Goal: Task Accomplishment & Management: Complete application form

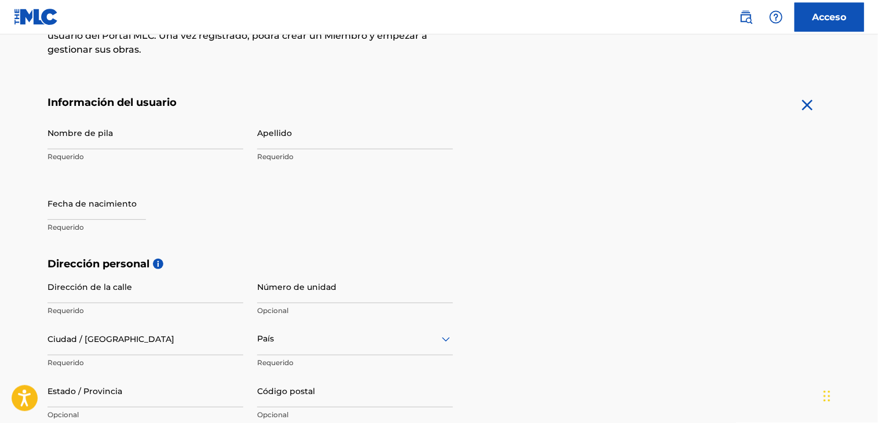
scroll to position [161, 0]
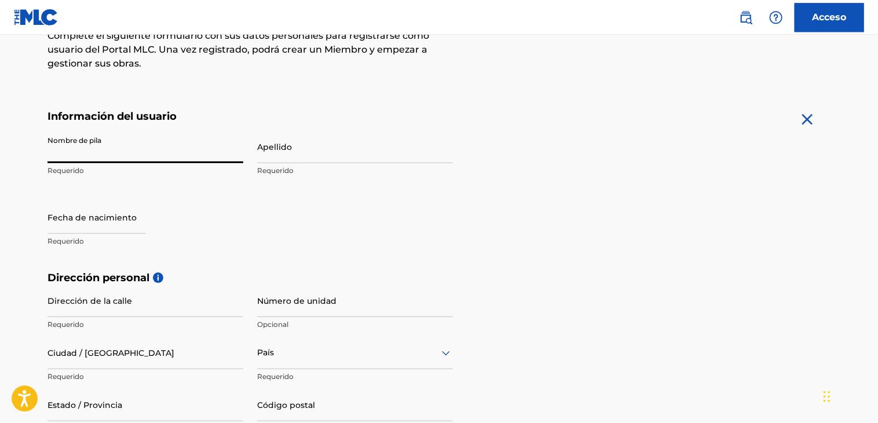
click at [195, 149] on input "Nombre de pila" at bounding box center [145, 146] width 196 height 33
paste input "[PERSON_NAME]"
drag, startPoint x: 126, startPoint y: 145, endPoint x: 0, endPoint y: 164, distance: 127.5
click at [47, 163] on input "[PERSON_NAME]" at bounding box center [145, 146] width 196 height 33
paste input "J"
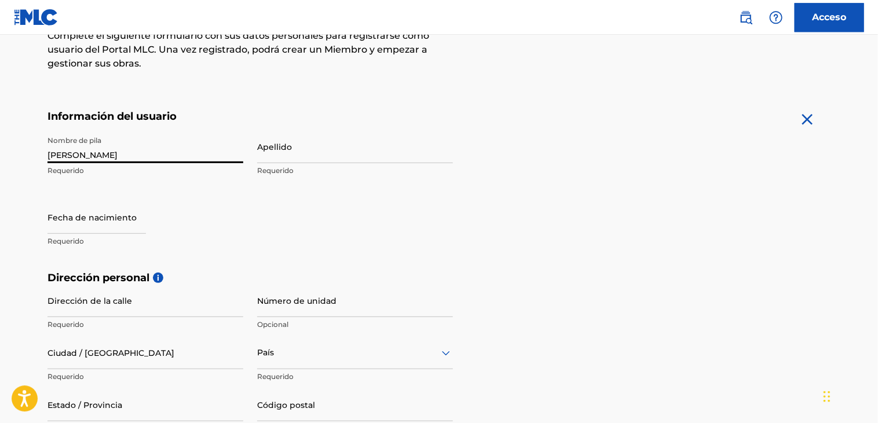
type input "[PERSON_NAME]"
click at [306, 151] on input "Apellido" at bounding box center [355, 146] width 196 height 33
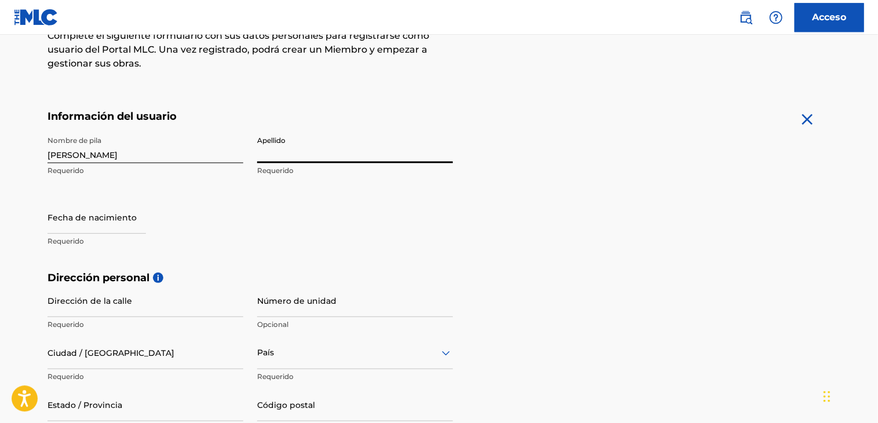
paste input "[PERSON_NAME]"
type input "[PERSON_NAME]"
click at [146, 221] on input "text" at bounding box center [96, 217] width 98 height 33
select select "7"
select select "2025"
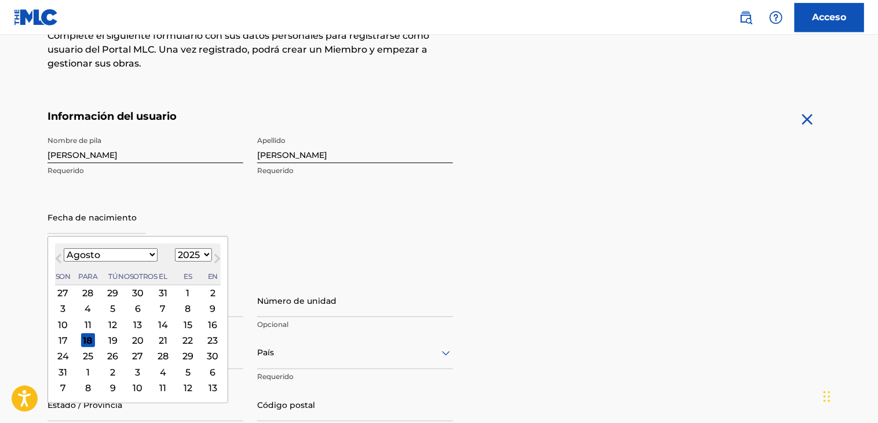
click at [64, 248] on select "Enero Febrero Marzo Abril Puede Junio [PERSON_NAME] Septiembre Octubre Noviembr…" at bounding box center [111, 254] width 94 height 13
select select "10"
click option "Noviembre" at bounding box center [0, 0] width 0 height 0
click at [67, 308] on div "2" at bounding box center [63, 309] width 14 height 14
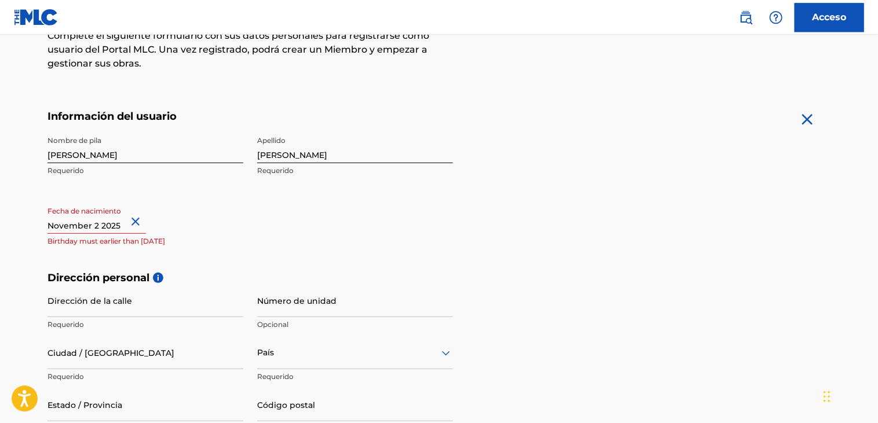
click at [115, 225] on input "text" at bounding box center [96, 217] width 98 height 33
select select "10"
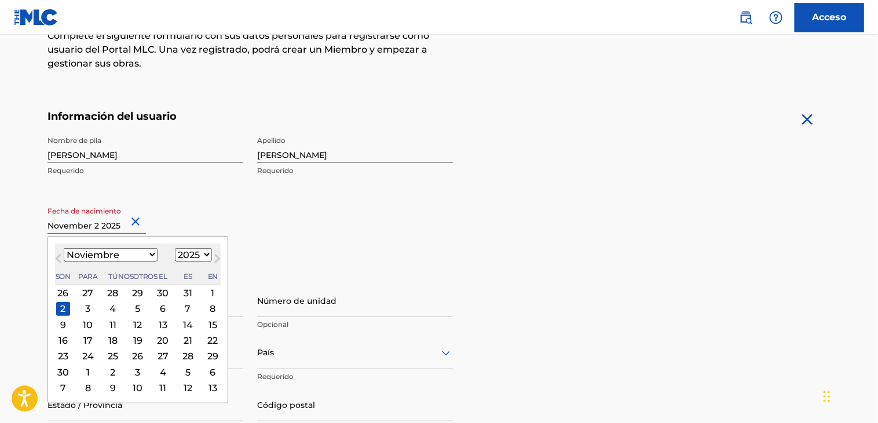
click at [162, 262] on div "[DATE] Enero Febrero Marzo Abril Puede Junio [PERSON_NAME] Septiembre Octubre N…" at bounding box center [138, 265] width 166 height 42
click at [175, 248] on select "1899 1900 1901 1902 1903 1904 1905 1906 1907 1908 1909 1910 1911 1912 1913 1914…" at bounding box center [193, 254] width 37 height 13
select select "1997"
click option "1997" at bounding box center [0, 0] width 0 height 0
click at [63, 307] on div "2" at bounding box center [63, 309] width 14 height 14
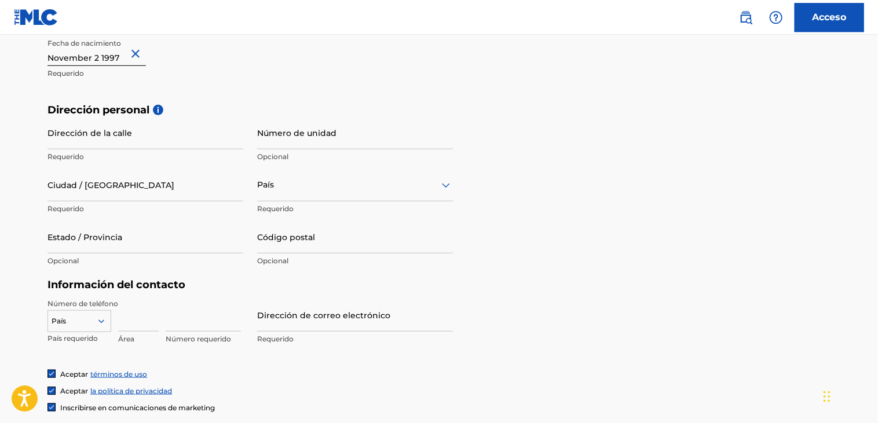
scroll to position [309, 0]
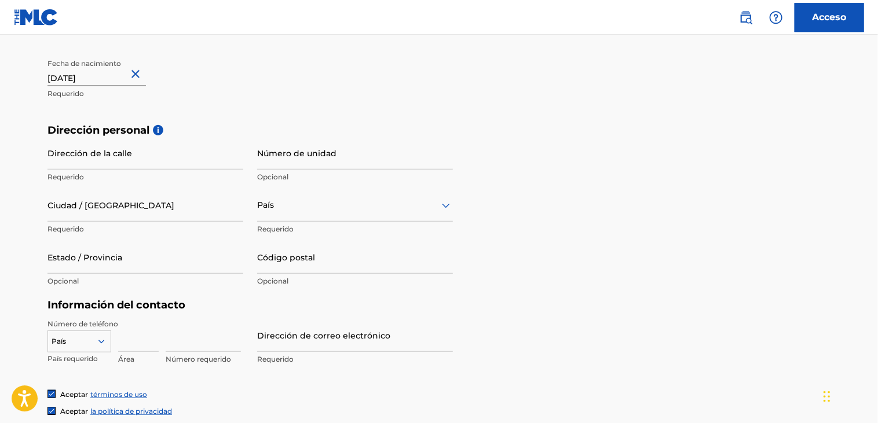
paste input "Calle 71b # 28e - 21"
type input "[DATE]Calle 71b # 28e - 21"
click at [157, 207] on input "Ciudad / [GEOGRAPHIC_DATA]" at bounding box center [145, 205] width 196 height 33
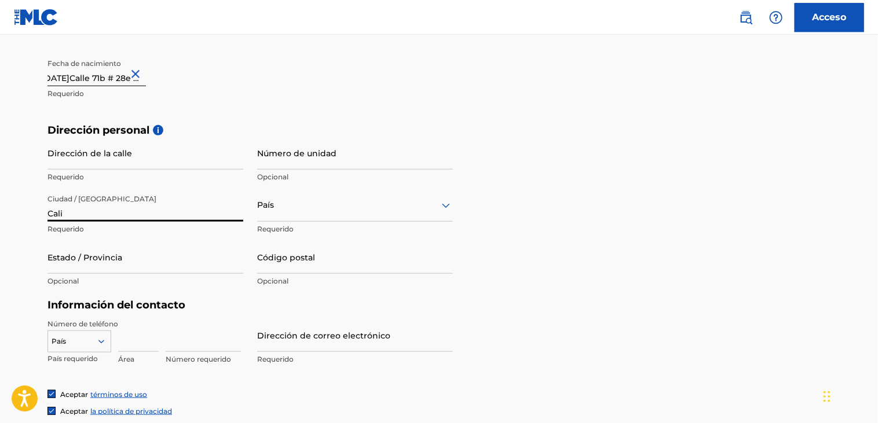
type input "Cali"
click at [305, 214] on div "País" at bounding box center [355, 205] width 196 height 33
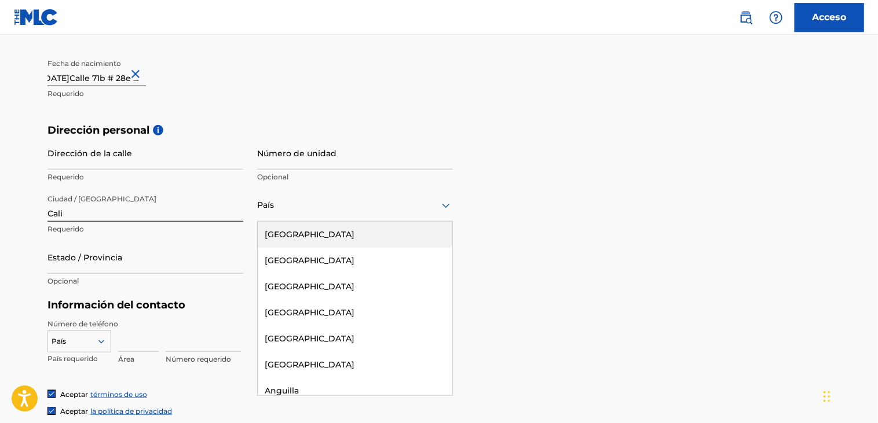
type input "c"
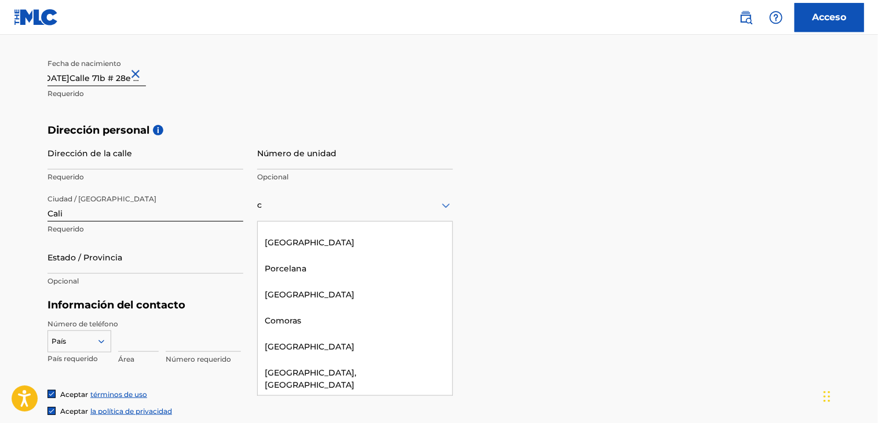
scroll to position [209, 0]
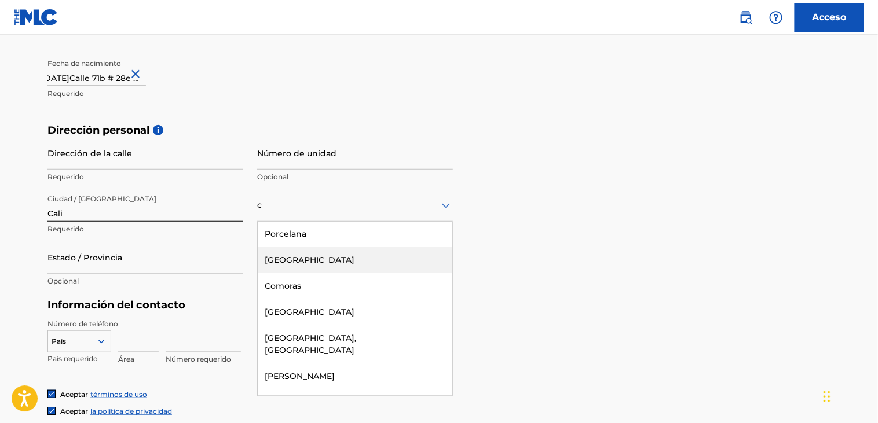
click at [343, 262] on div "[GEOGRAPHIC_DATA]" at bounding box center [355, 260] width 194 height 26
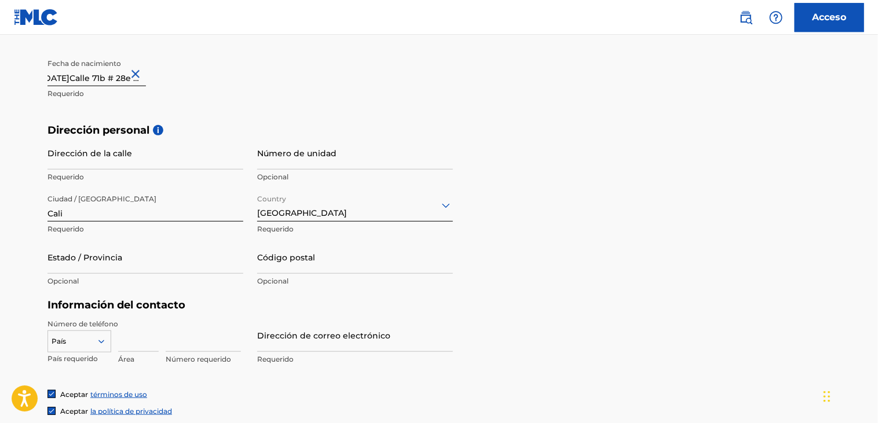
click at [714, 238] on div "Dirección personal i Dirección de la calle Requerido Número de unidad Opcional …" at bounding box center [438, 211] width 783 height 175
click at [137, 163] on input "Dirección de la calle" at bounding box center [145, 153] width 196 height 33
paste input "Calle 71b # 28e - 21"
type input "Calle 71b # 28e - 21"
click at [129, 78] on input "[DATE]Calle 71b # 28e - 21" at bounding box center [96, 69] width 98 height 33
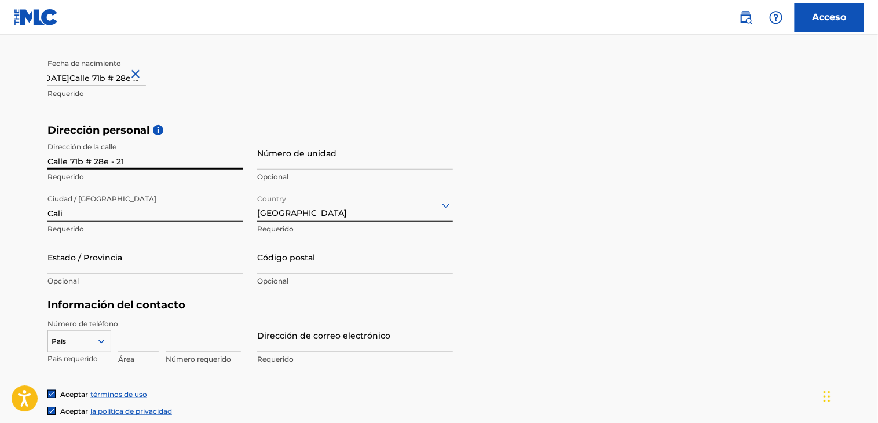
select select "10"
select select "1997"
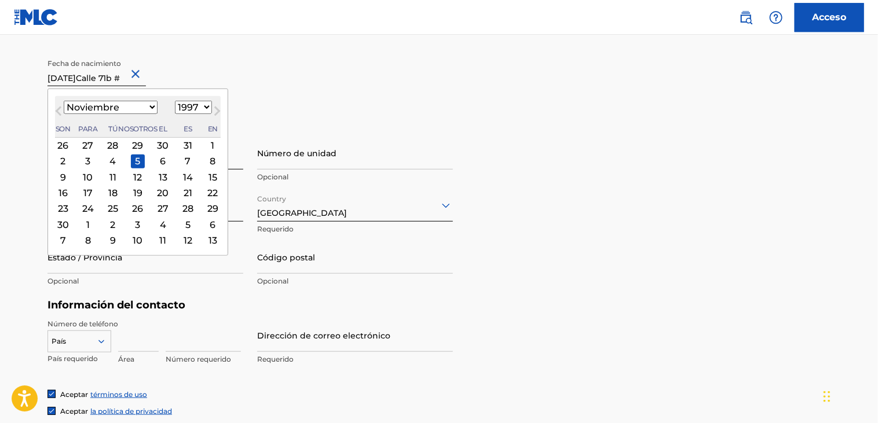
scroll to position [0, 0]
type input "N"
click at [0, 108] on main "El MLC utiliza la verificación de identidad antes de registrar a un usuario par…" at bounding box center [439, 133] width 878 height 815
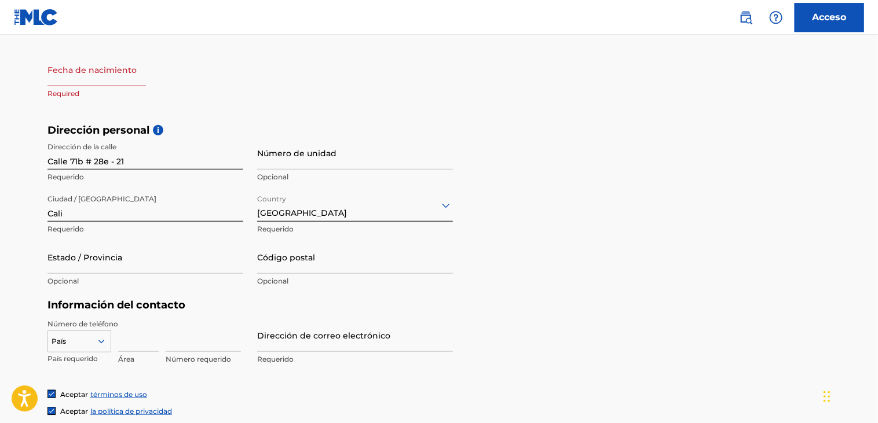
select select "7"
select select "2025"
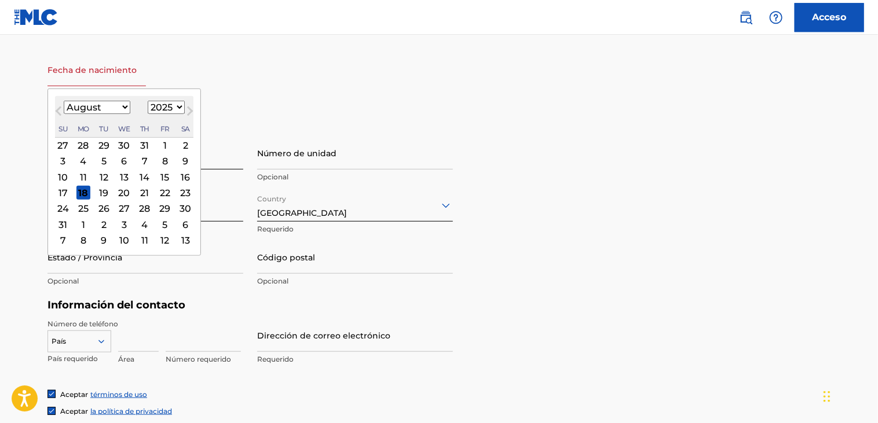
click at [82, 78] on input "text" at bounding box center [96, 69] width 98 height 33
click at [64, 101] on select "January February March April May June July August September October November De…" at bounding box center [97, 107] width 67 height 13
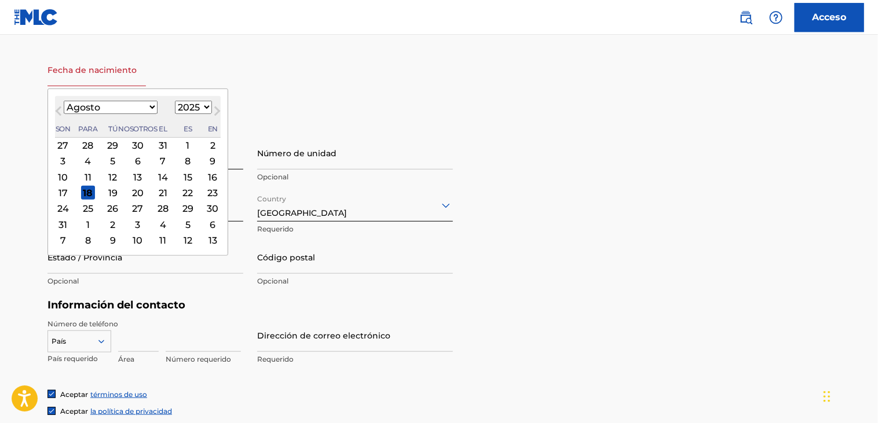
select select "10"
click option "Noviembre" at bounding box center [0, 0] width 0 height 0
click at [175, 101] on select "1899 1900 1901 1902 1903 1904 1905 1906 1907 1908 1909 1910 1911 1912 1913 1914…" at bounding box center [193, 107] width 37 height 13
select select "1997"
click option "1997" at bounding box center [0, 0] width 0 height 0
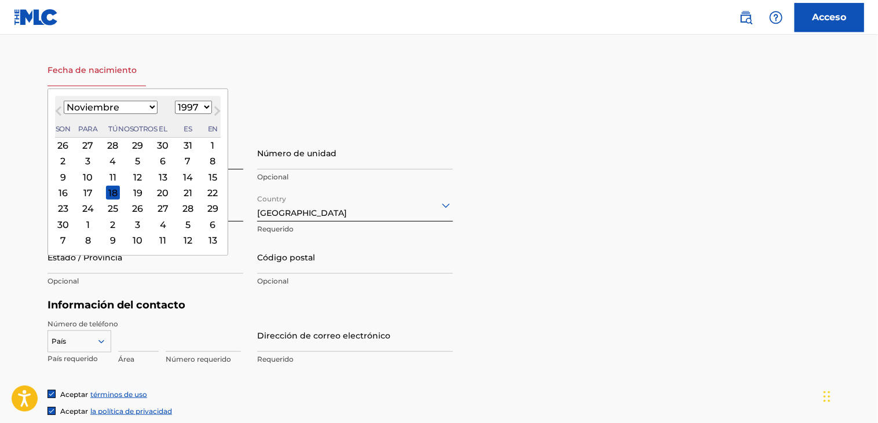
click at [66, 160] on div "2" at bounding box center [63, 162] width 14 height 14
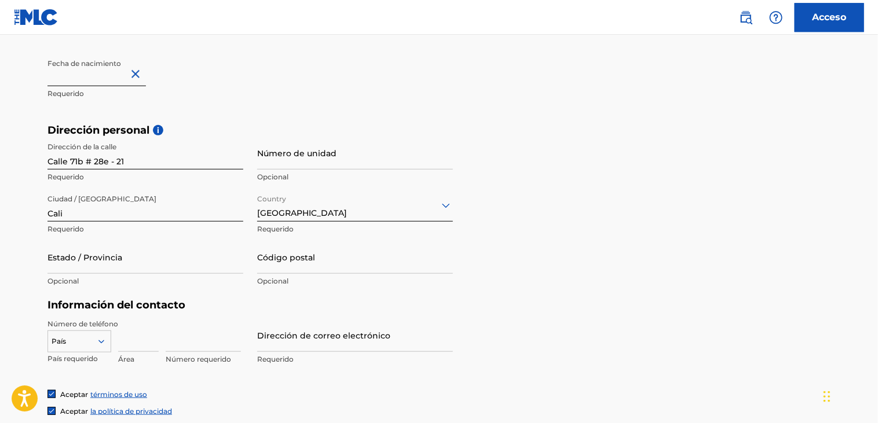
click at [320, 266] on input "Código postal" at bounding box center [355, 257] width 196 height 33
paste input "760022"
type input "760022"
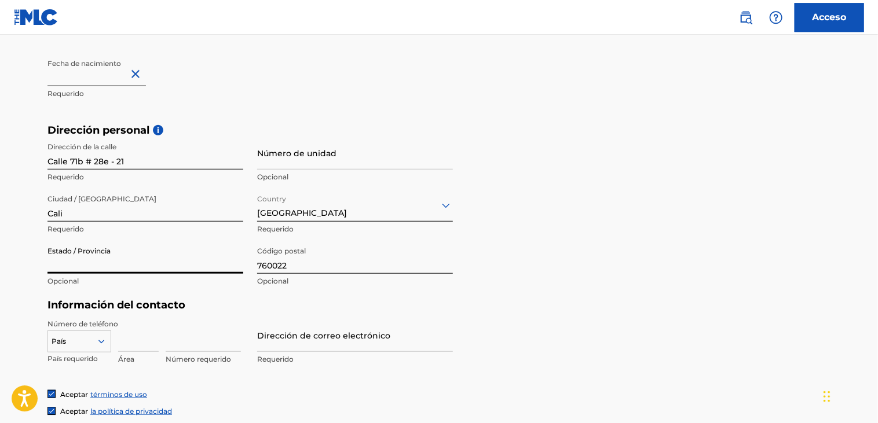
click at [188, 265] on input "Estado / Provincia" at bounding box center [145, 257] width 196 height 33
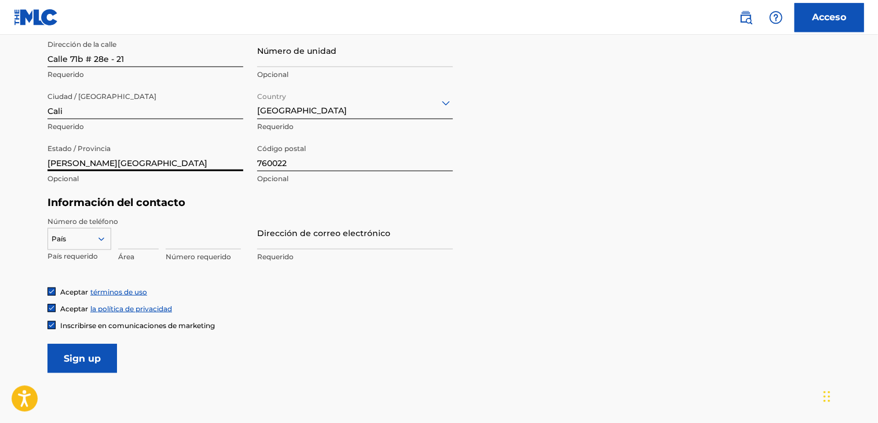
scroll to position [481, 0]
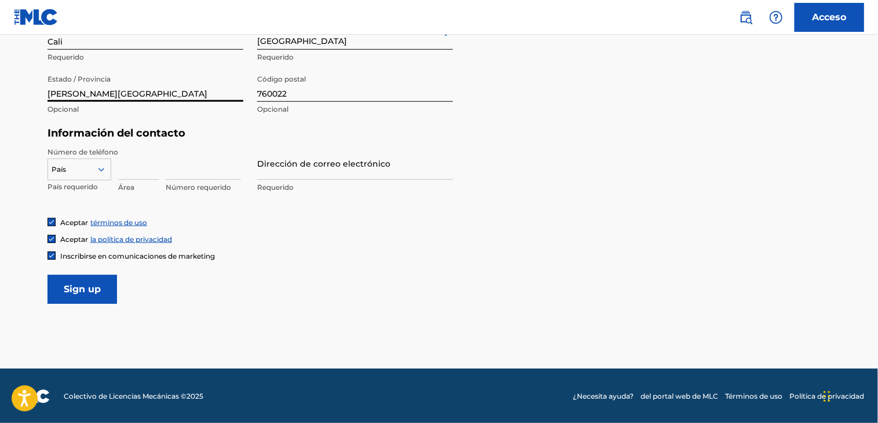
type input "[PERSON_NAME][GEOGRAPHIC_DATA]"
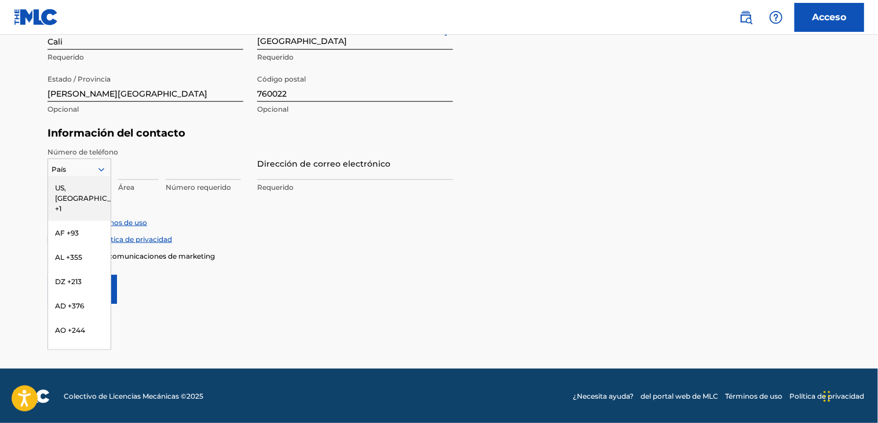
click at [99, 168] on icon at bounding box center [101, 169] width 6 height 3
type input "57"
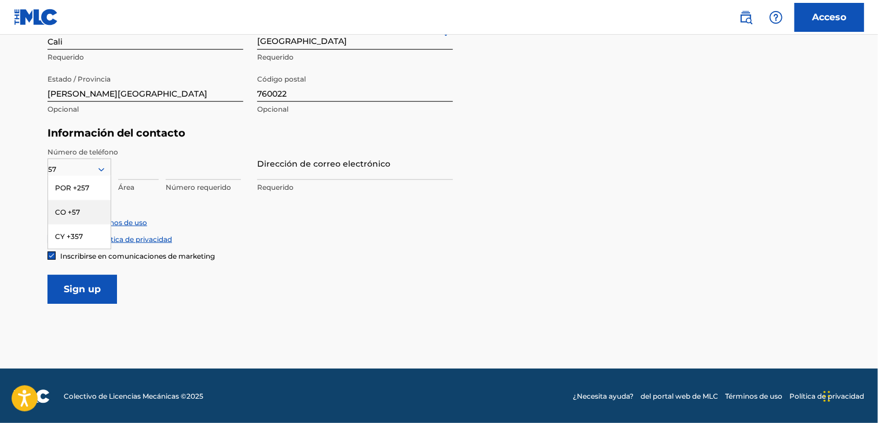
click at [79, 212] on div "CO +57" at bounding box center [79, 212] width 63 height 24
click at [146, 171] on input at bounding box center [138, 163] width 41 height 33
type input "321"
click at [206, 176] on input at bounding box center [203, 163] width 75 height 33
paste input "6665980"
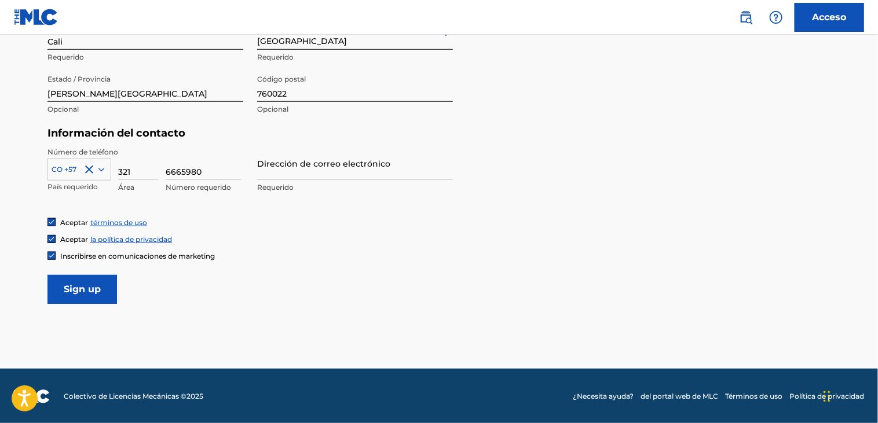
type input "6665980"
click at [296, 164] on input "Dirección de correo electrónico" at bounding box center [355, 163] width 196 height 33
paste input "[EMAIL_ADDRESS][DOMAIN_NAME]"
type input "[EMAIL_ADDRESS][DOMAIN_NAME]"
click at [114, 288] on input "Sign up" at bounding box center [81, 289] width 69 height 29
